Goal: Find specific page/section: Find specific page/section

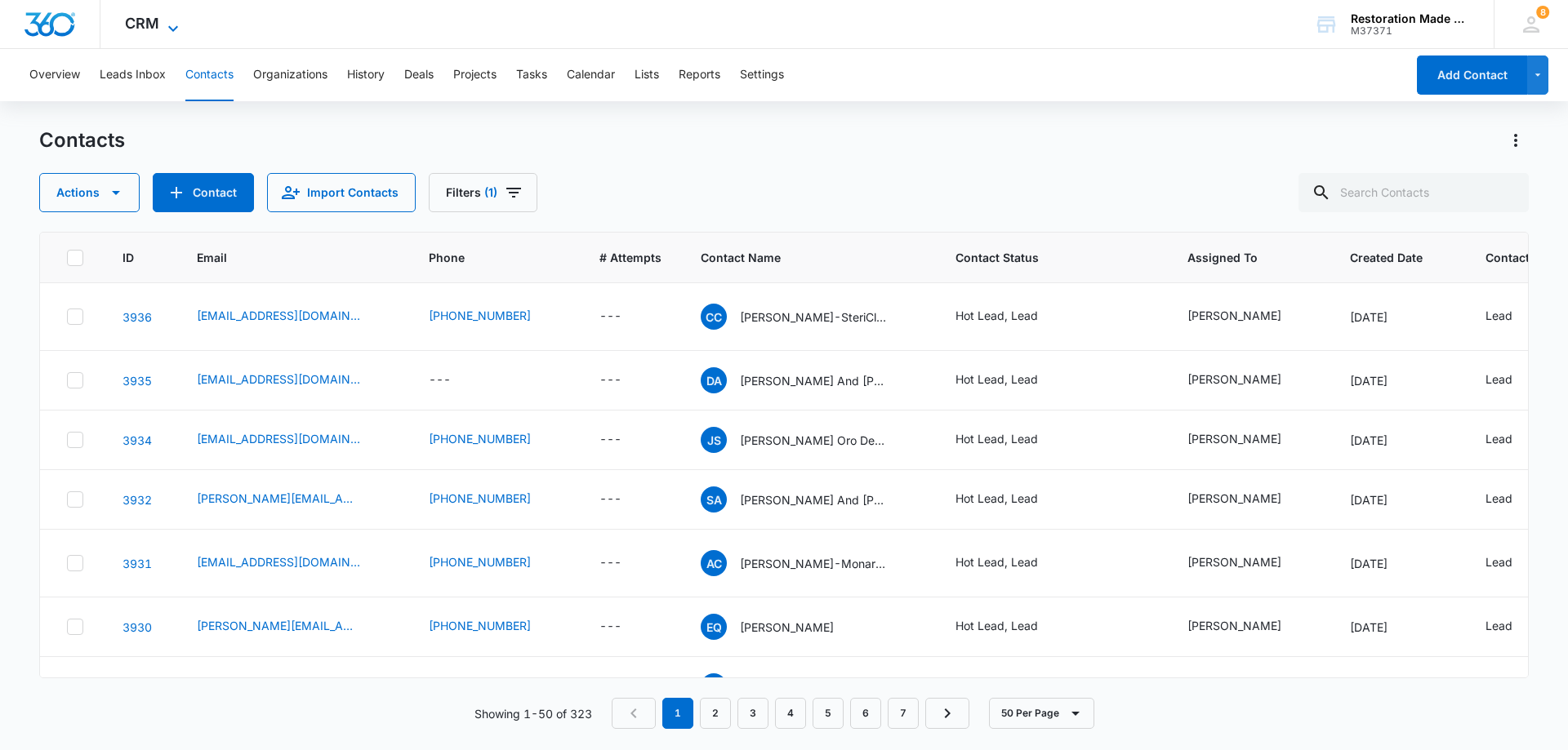
click at [172, 25] on icon at bounding box center [173, 29] width 20 height 20
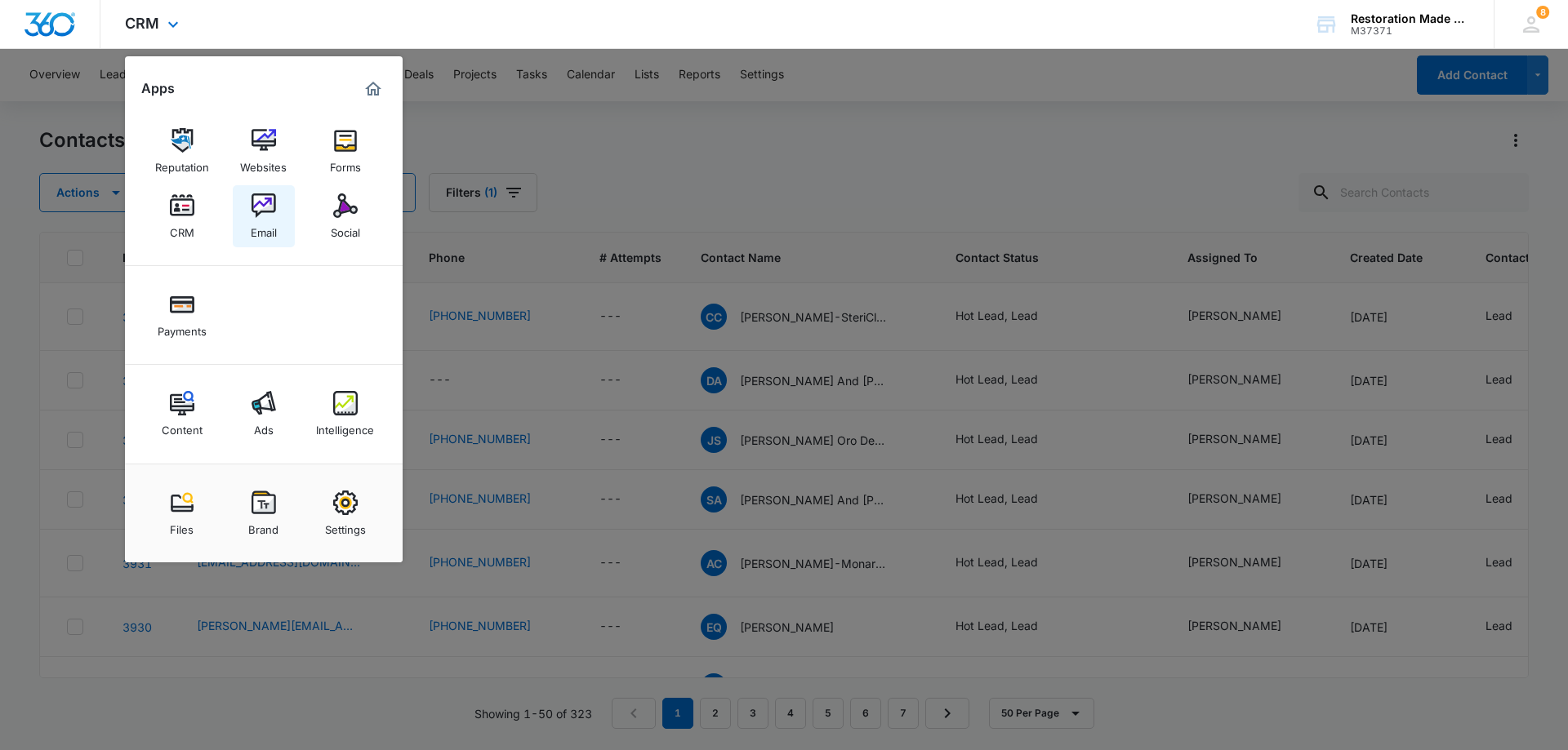
click at [261, 207] on img at bounding box center [263, 205] width 24 height 24
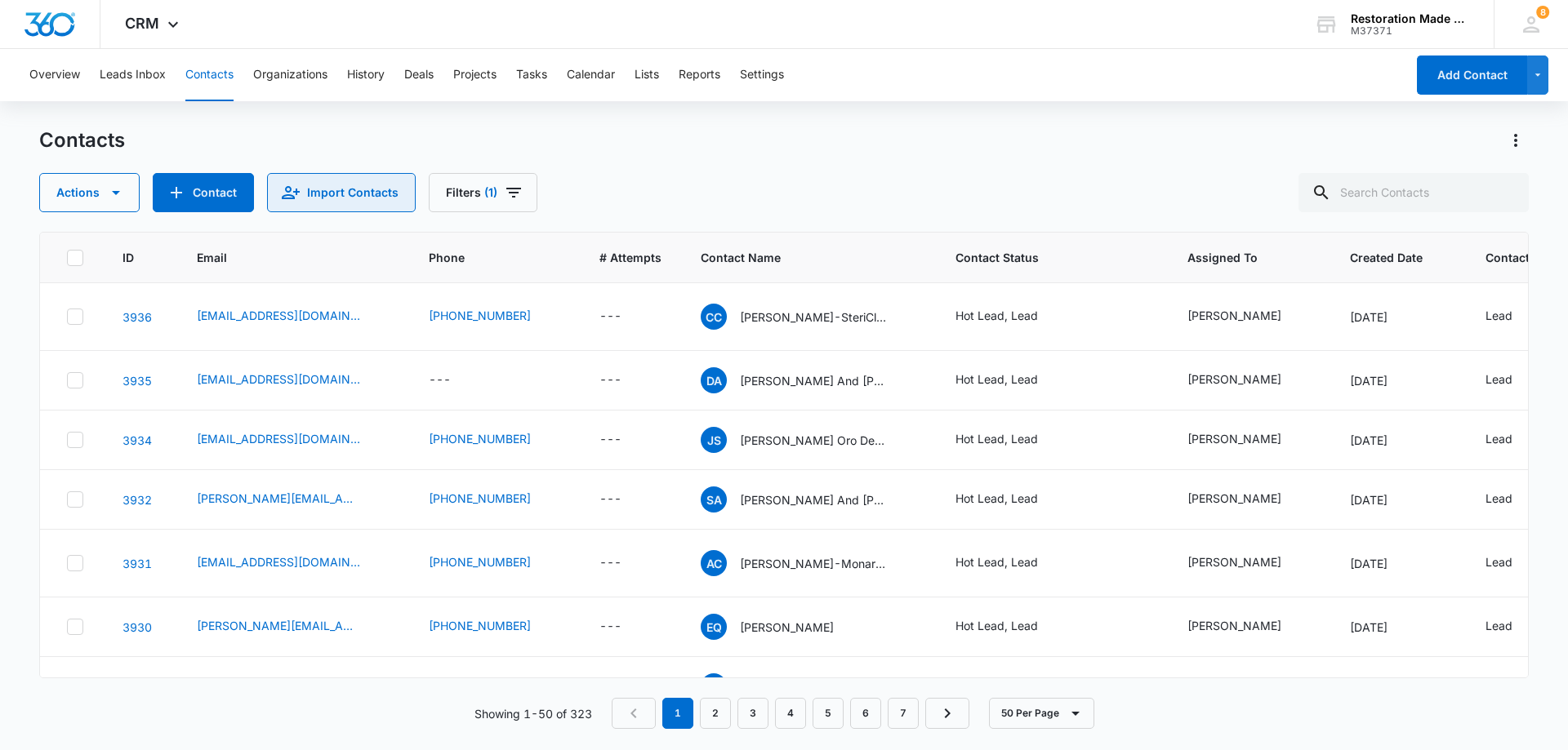
click at [270, 209] on button "Import Contacts" at bounding box center [341, 192] width 149 height 39
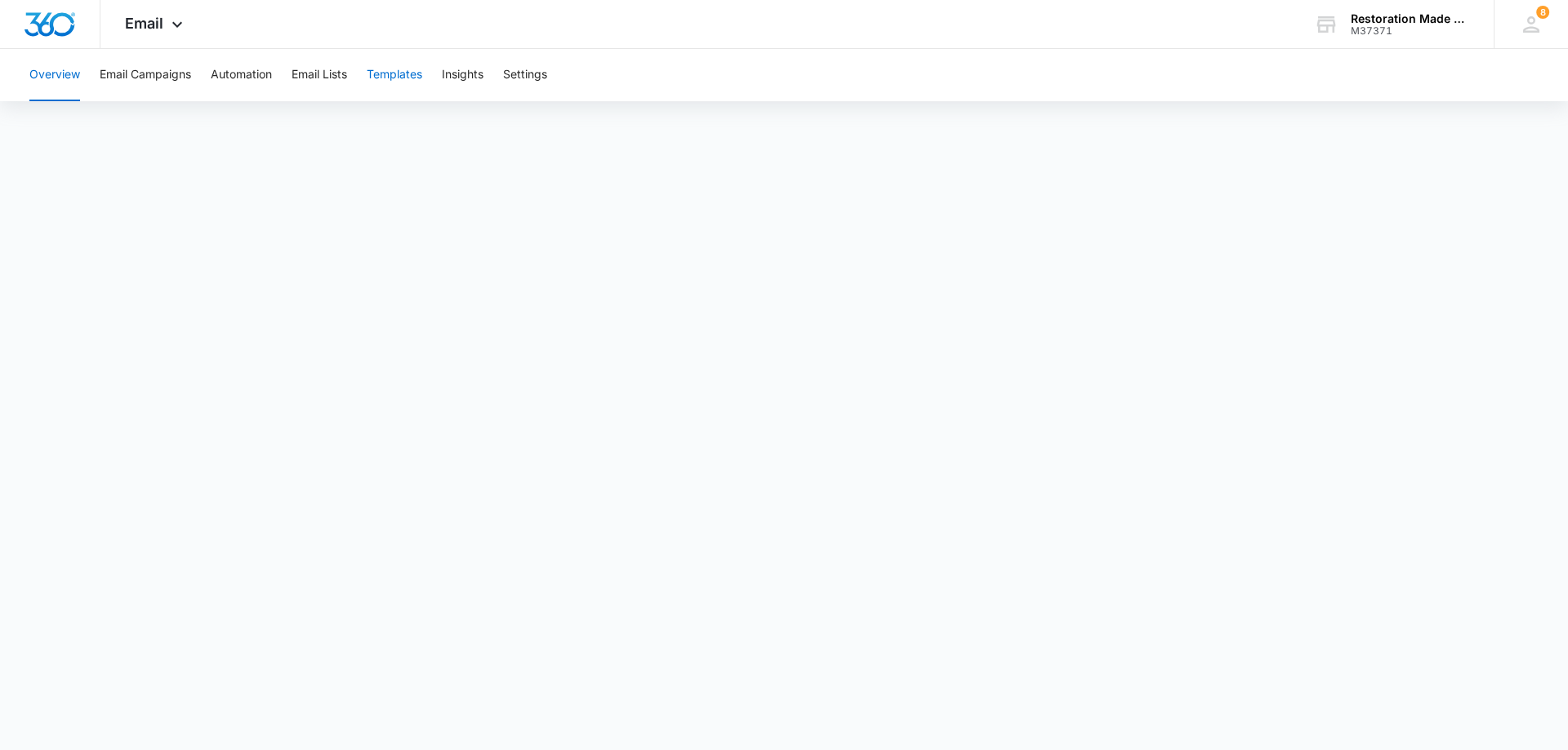
click at [394, 76] on button "Templates" at bounding box center [395, 75] width 55 height 52
click at [175, 30] on icon at bounding box center [177, 28] width 10 height 5
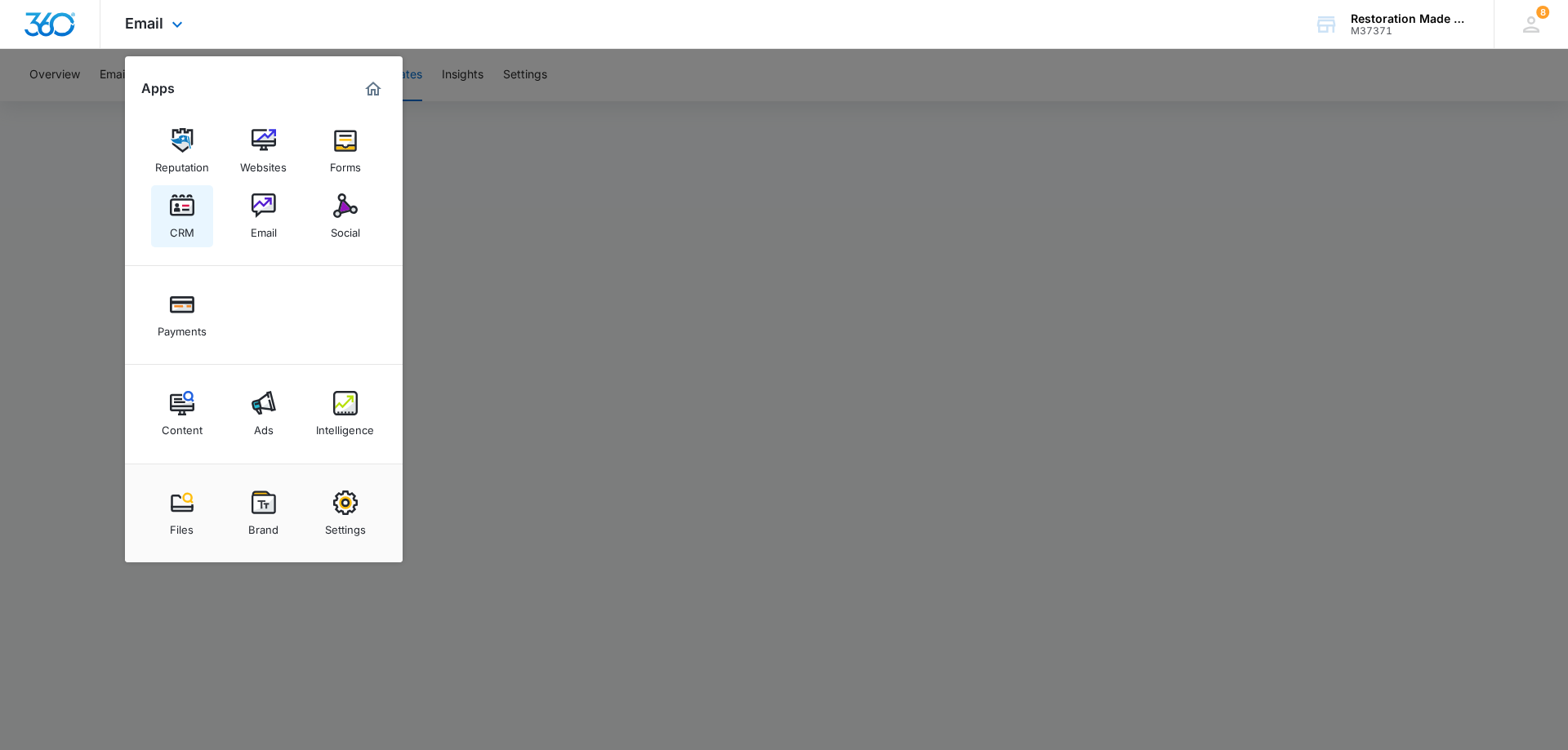
click at [183, 203] on img at bounding box center [182, 205] width 24 height 24
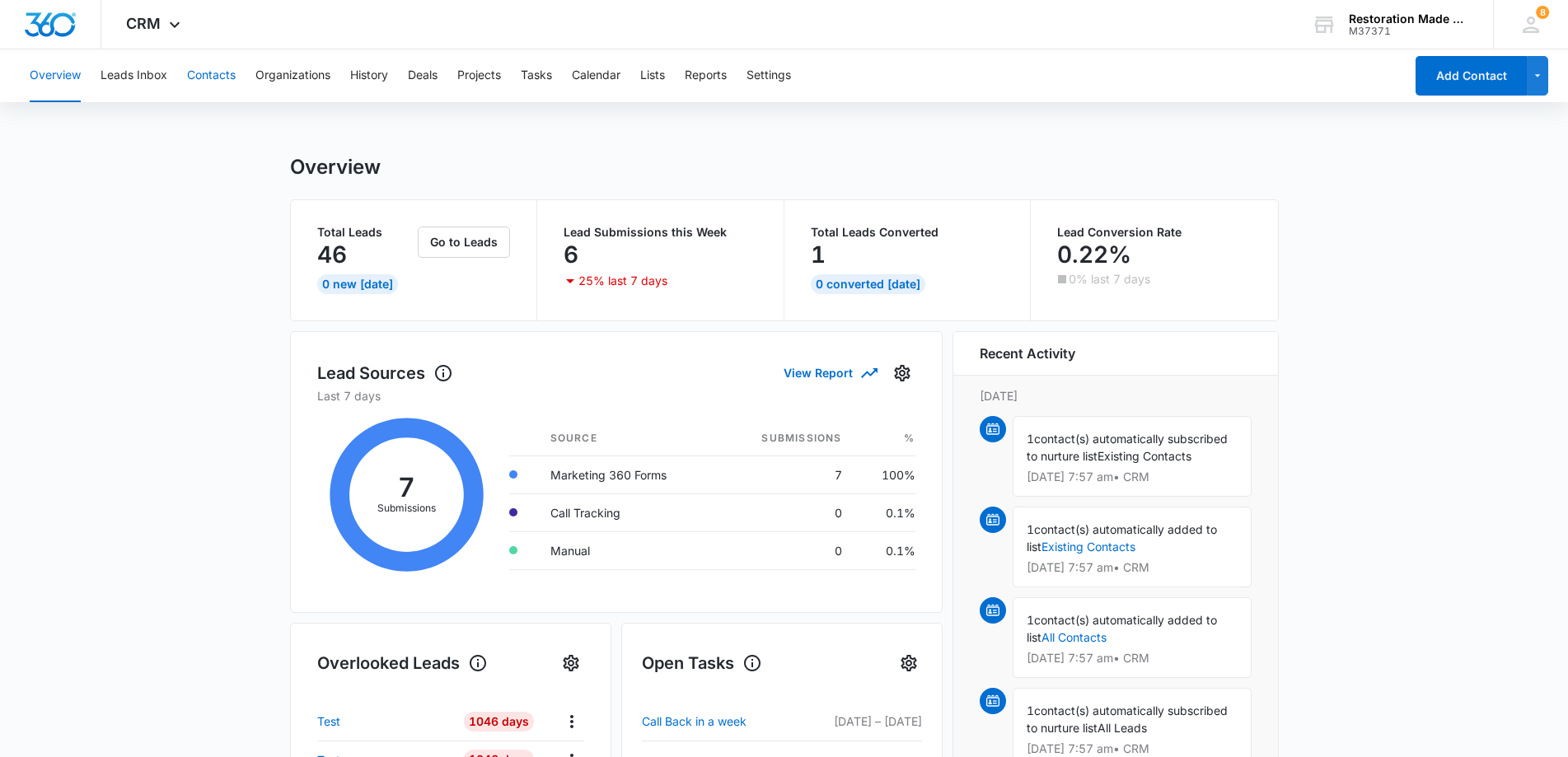
click at [214, 70] on button "Contacts" at bounding box center [211, 76] width 49 height 52
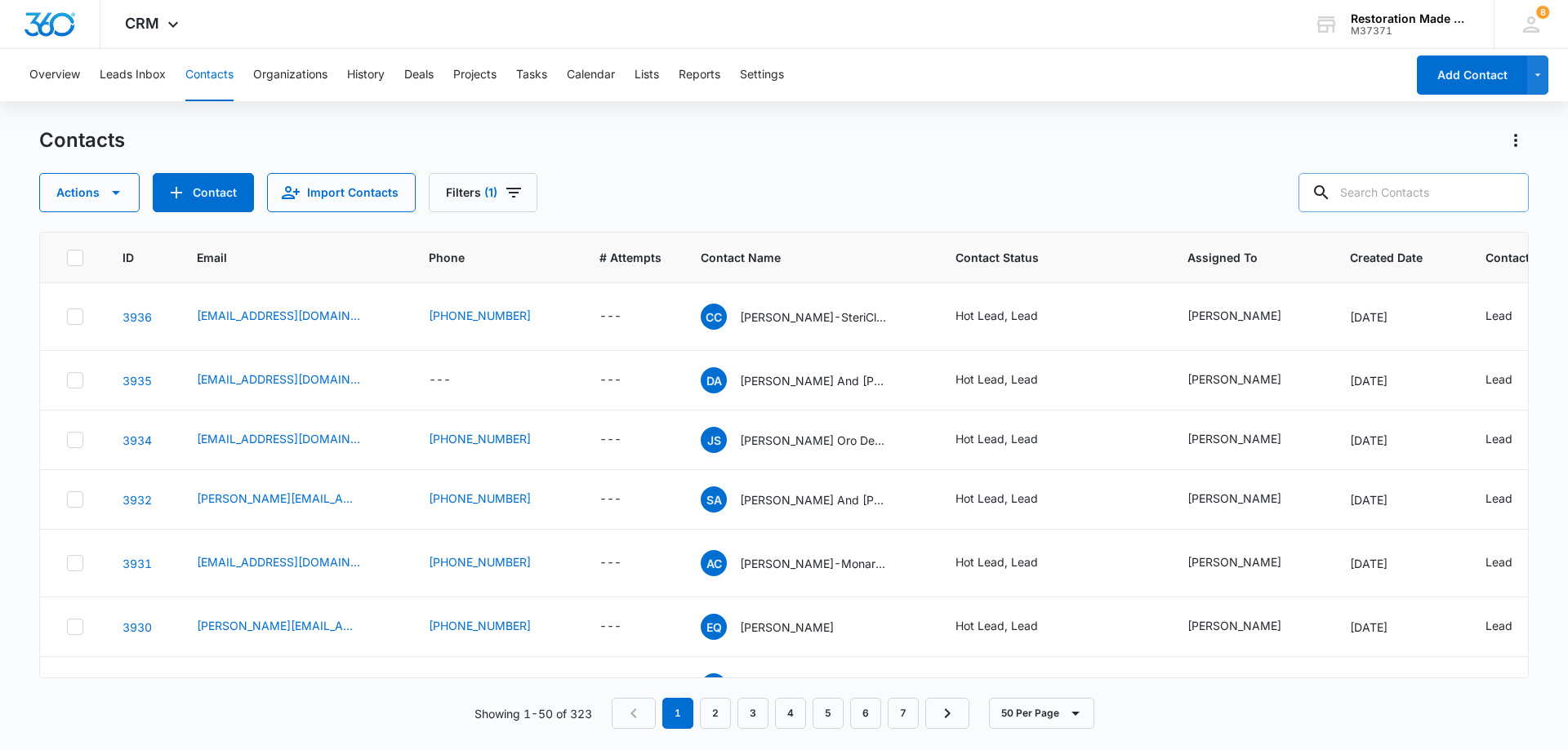
click at [1413, 196] on input "text" at bounding box center [1413, 192] width 230 height 39
type input "[PERSON_NAME]"
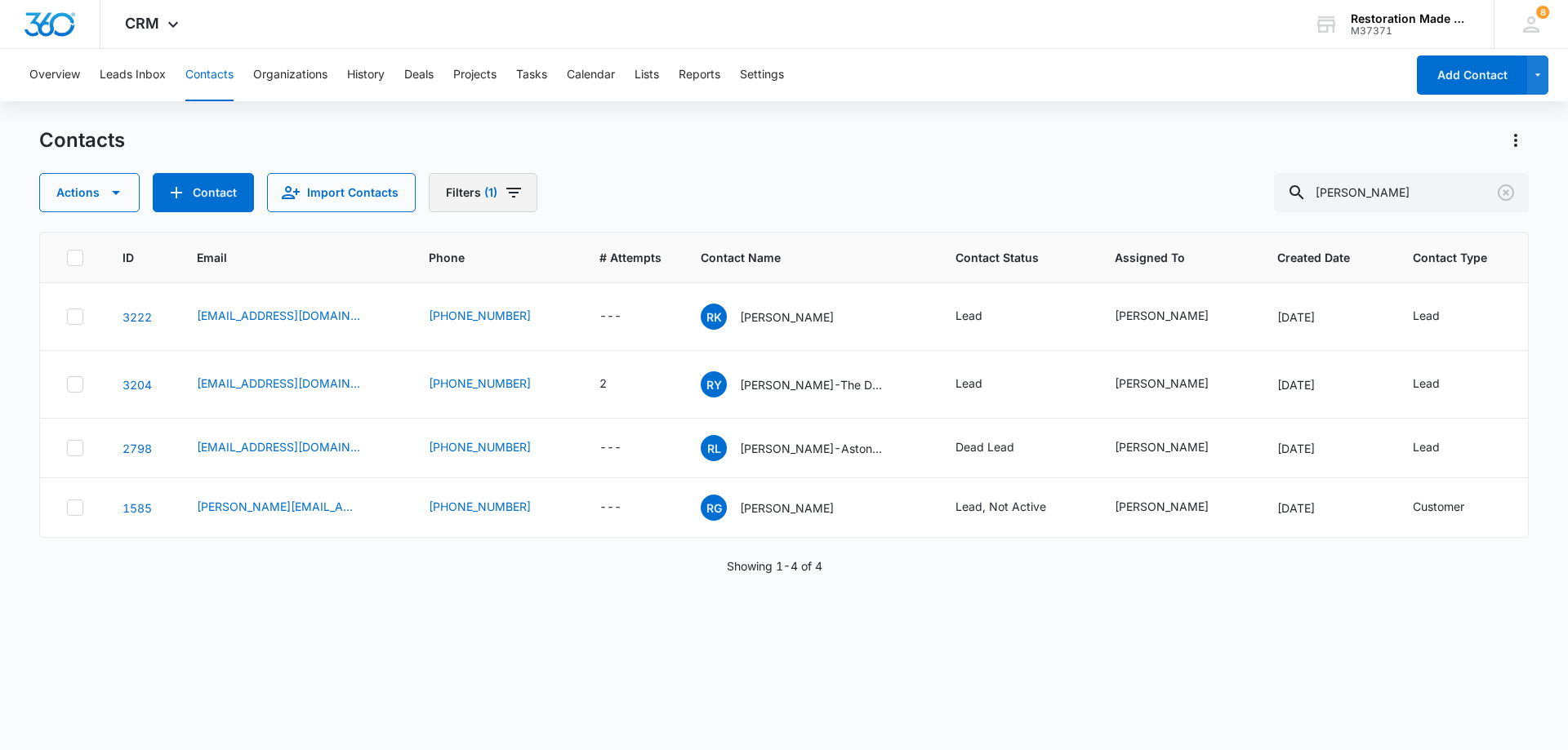
click at [513, 194] on icon "Filters" at bounding box center [514, 192] width 20 height 20
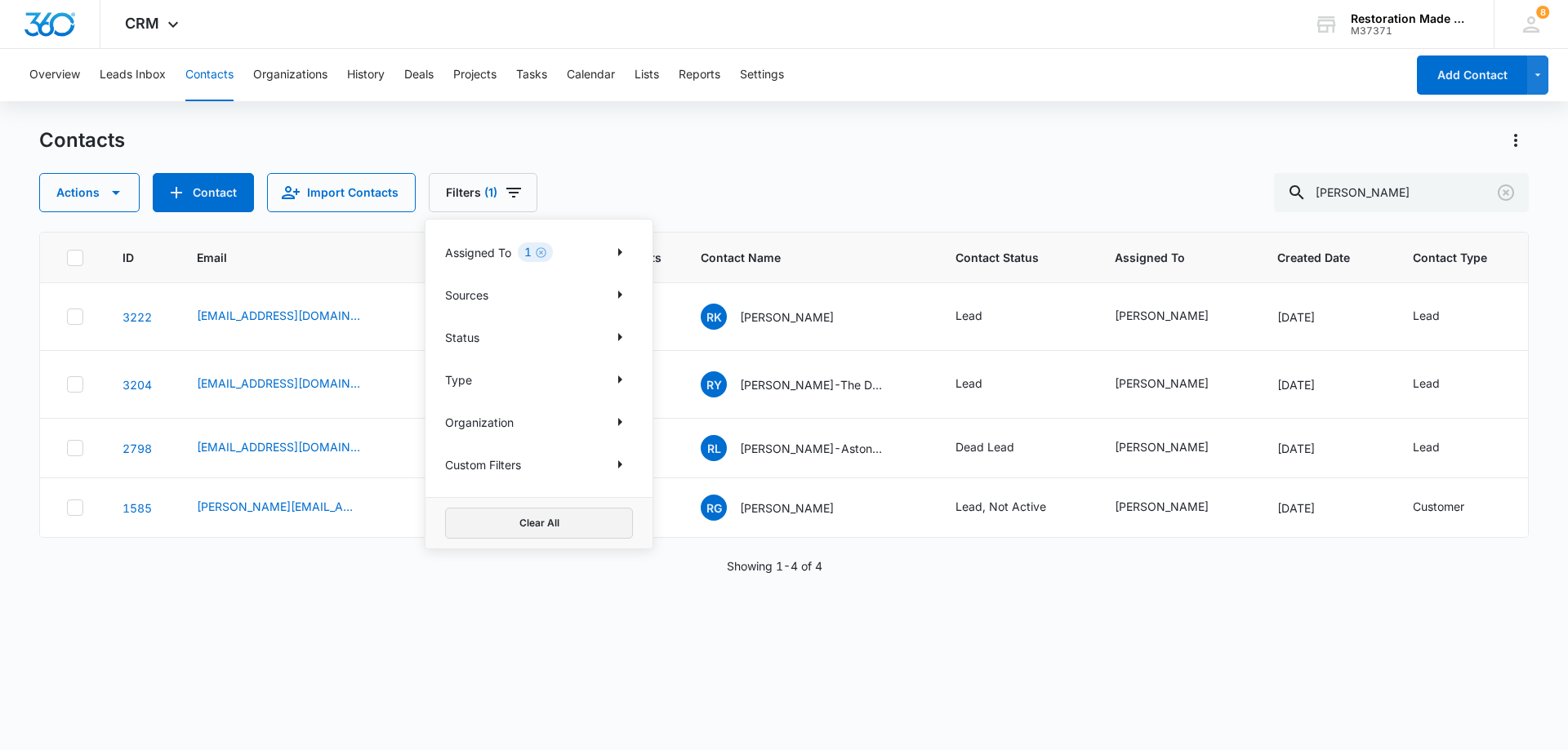
click at [570, 529] on button "Clear All" at bounding box center [539, 523] width 188 height 31
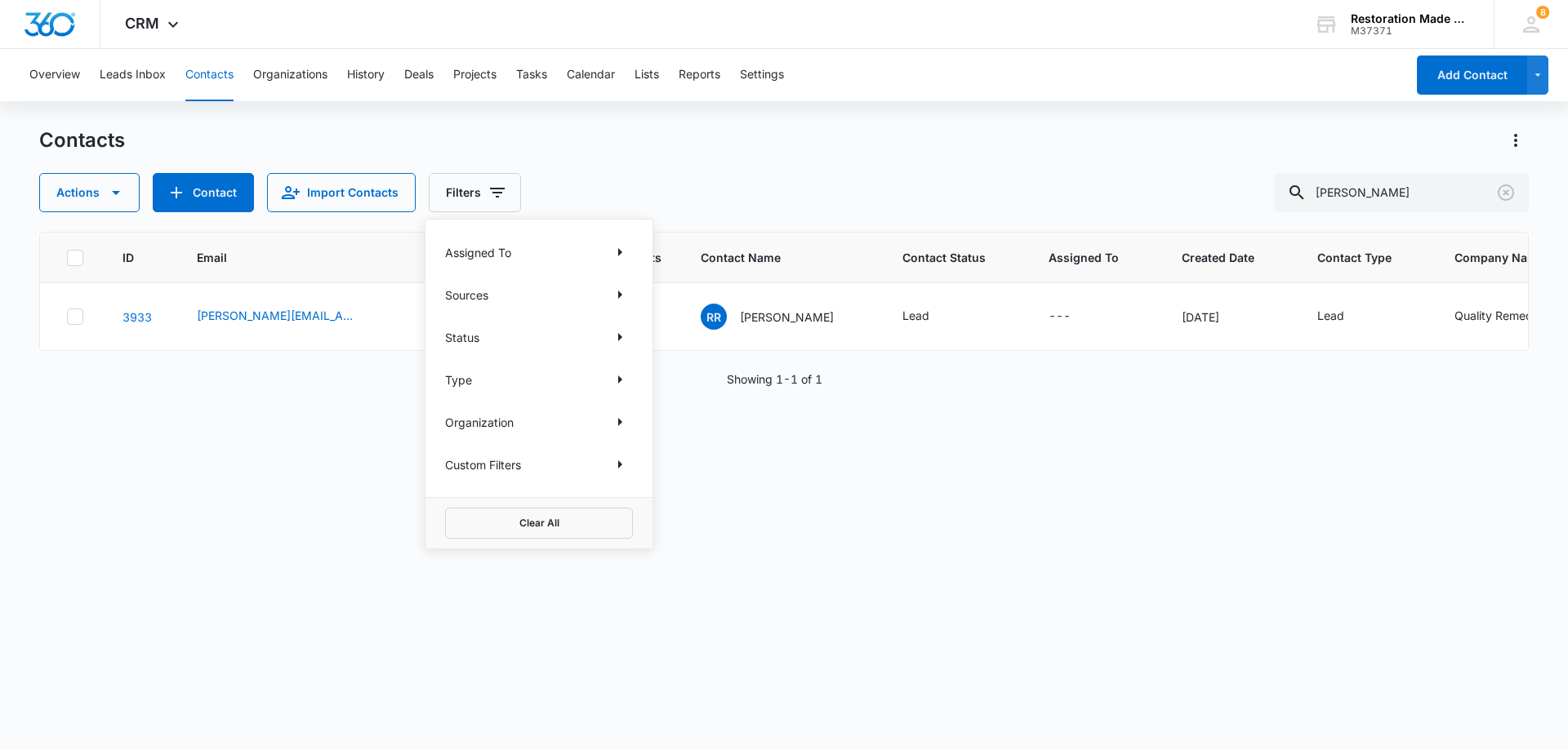
click at [305, 431] on div "ID Email Phone # Attempts Contact Name Contact Status Assigned To Created Date …" at bounding box center [784, 481] width 1489 height 498
click at [133, 321] on link "3933" at bounding box center [137, 318] width 30 height 14
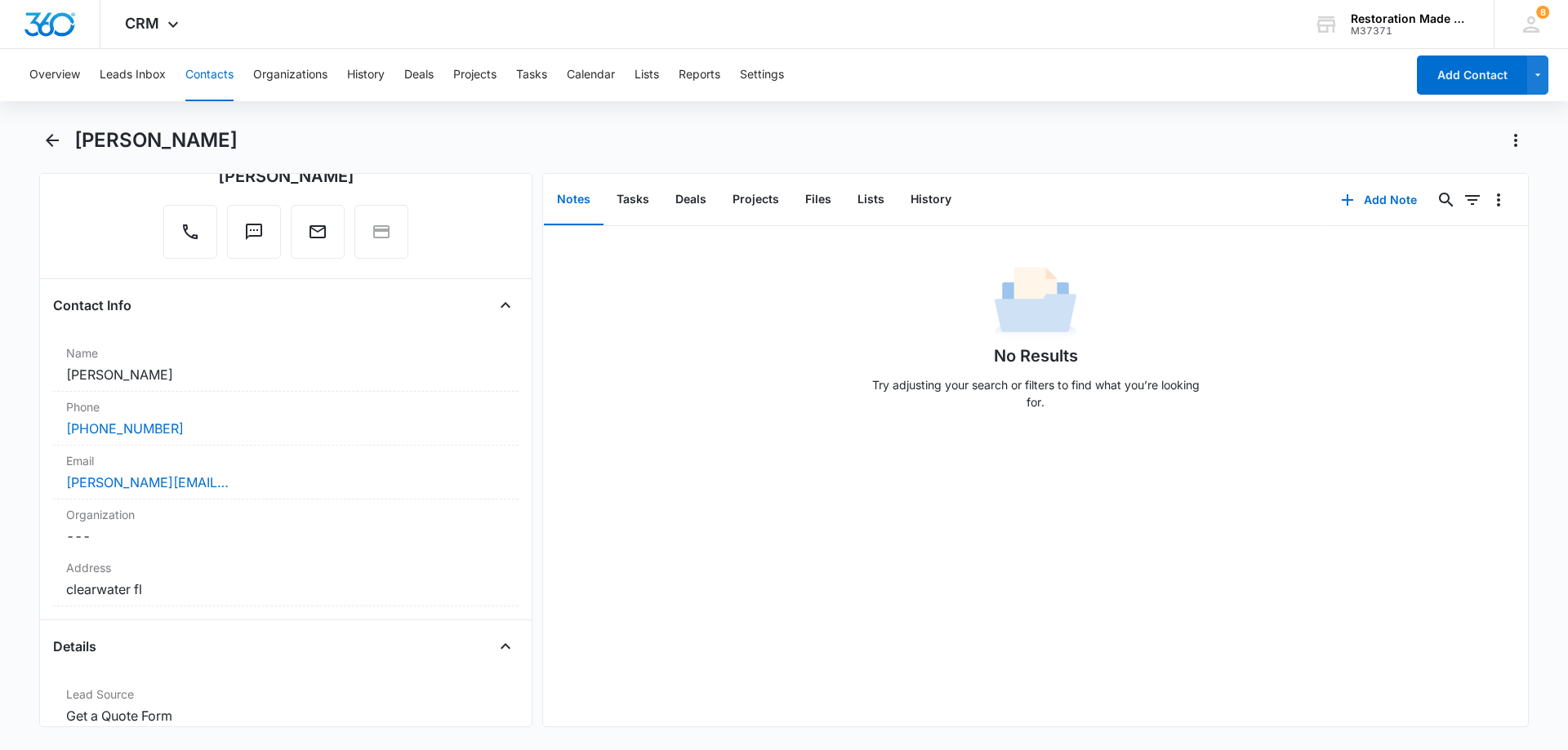
scroll to position [163, 0]
